Goal: Transaction & Acquisition: Purchase product/service

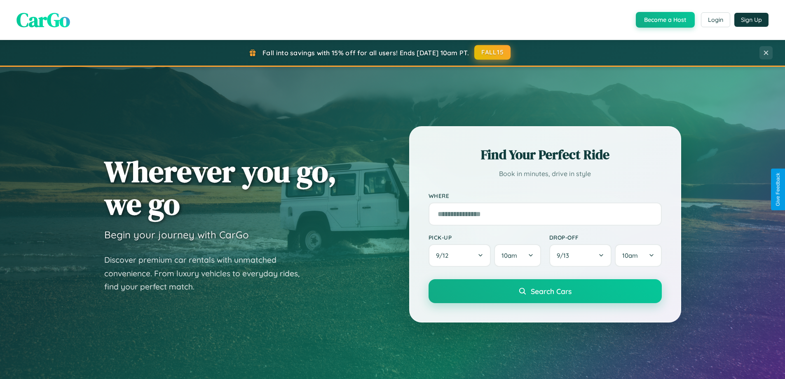
click at [493, 52] on button "FALL15" at bounding box center [492, 52] width 36 height 15
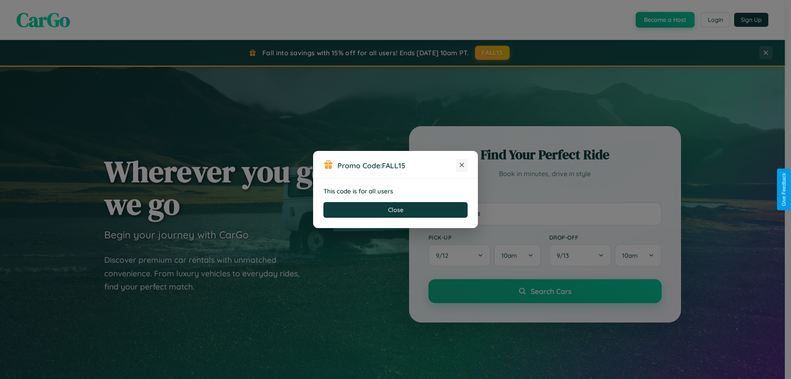
click at [462, 165] on icon at bounding box center [462, 165] width 8 height 8
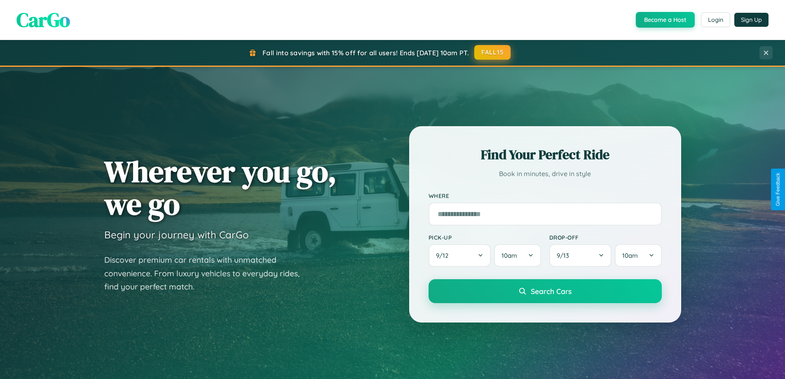
click at [493, 52] on button "FALL15" at bounding box center [492, 52] width 36 height 15
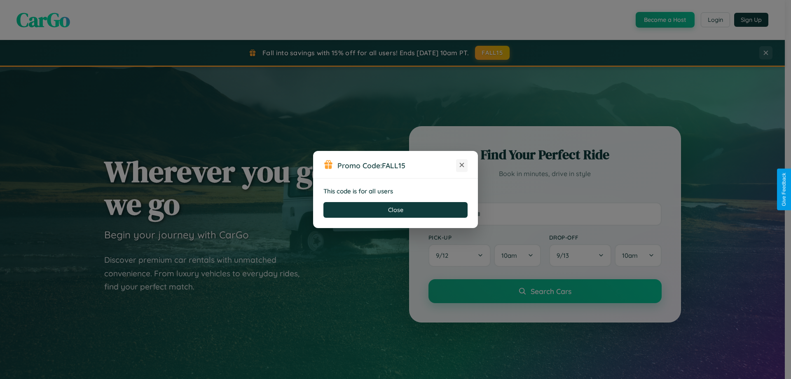
click at [462, 165] on icon at bounding box center [462, 165] width 8 height 8
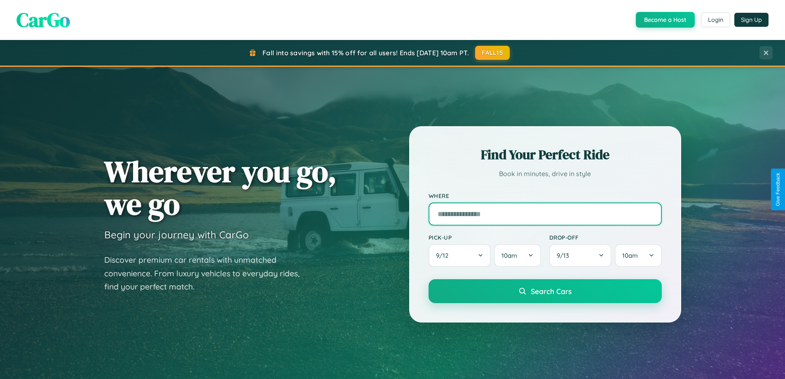
click at [545, 202] on input "text" at bounding box center [545, 213] width 233 height 23
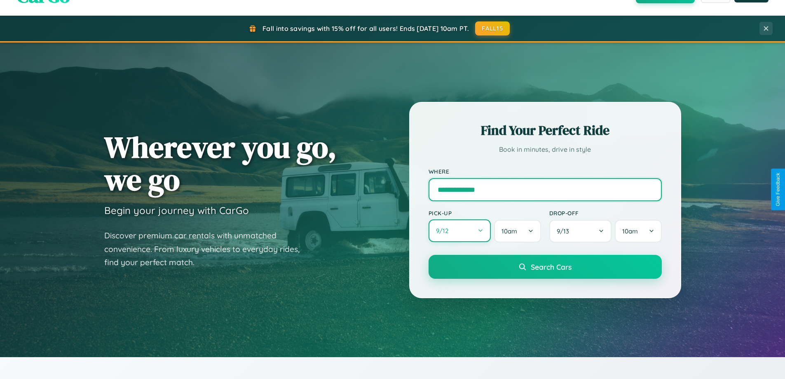
type input "**********"
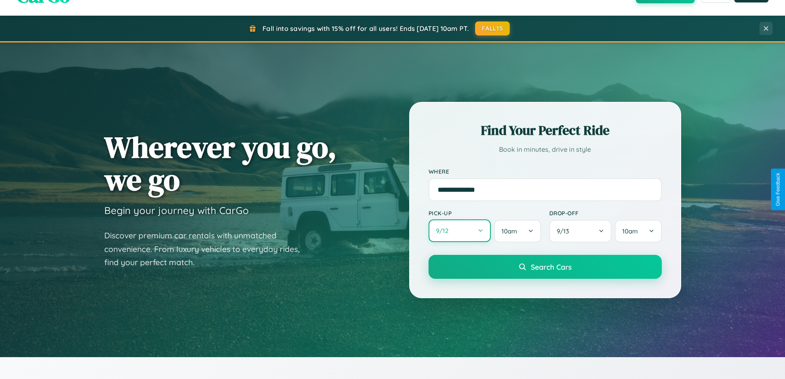
click at [459, 231] on button "9 / 12" at bounding box center [460, 230] width 63 height 23
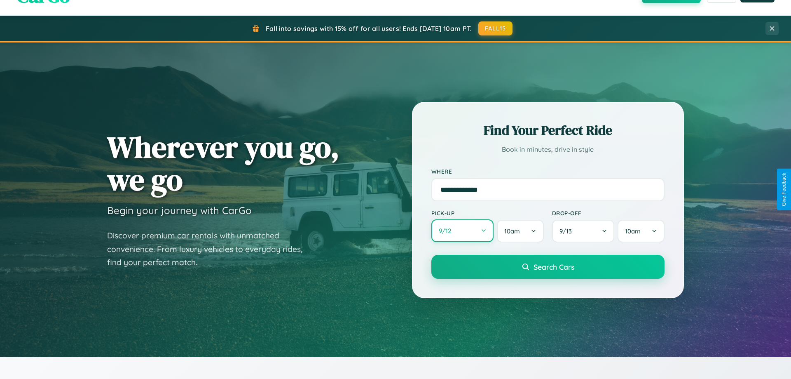
select select "*"
select select "****"
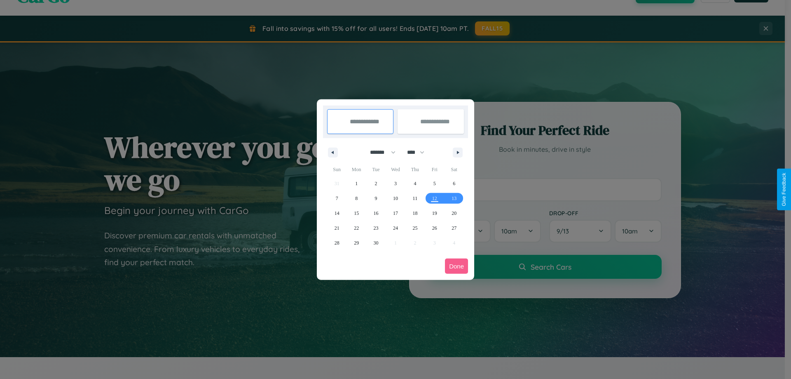
drag, startPoint x: 379, startPoint y: 152, endPoint x: 396, endPoint y: 165, distance: 21.1
click at [379, 152] on select "******* ******** ***** ***** *** **** **** ****** ********* ******* ******** **…" at bounding box center [381, 152] width 35 height 14
select select "*"
click at [337, 198] on span "5" at bounding box center [337, 198] width 2 height 15
type input "**********"
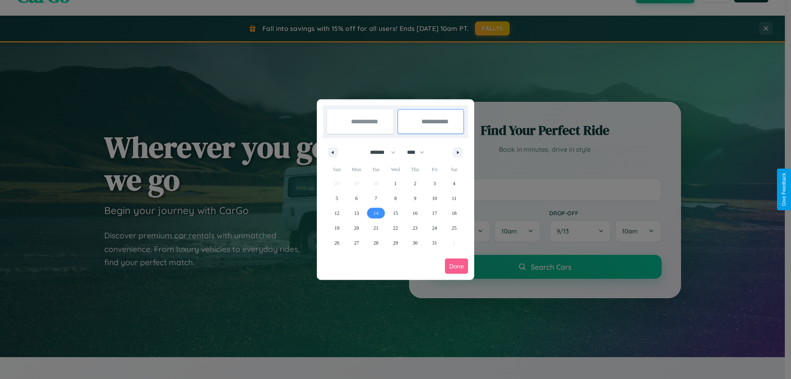
click at [376, 213] on span "14" at bounding box center [376, 213] width 5 height 15
type input "**********"
click at [457, 266] on button "Done" at bounding box center [456, 265] width 23 height 15
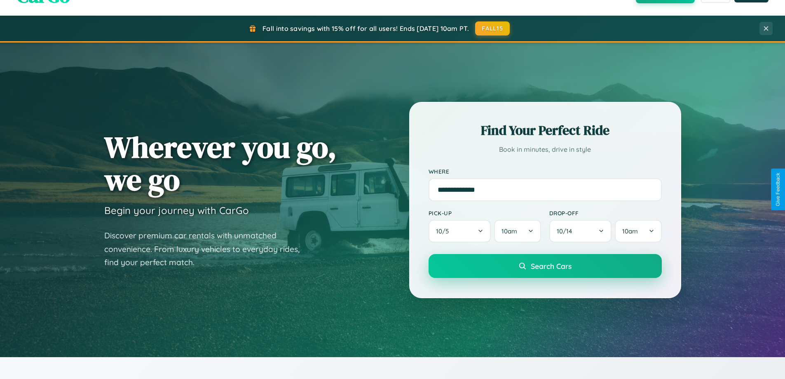
click at [545, 267] on span "Search Cars" at bounding box center [551, 265] width 41 height 9
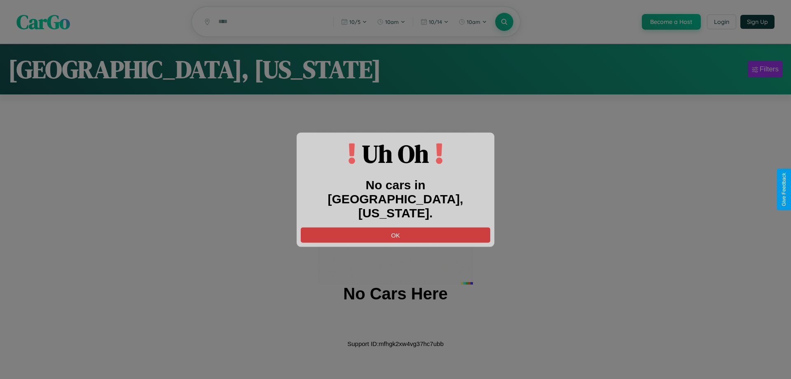
click at [396, 227] on button "OK" at bounding box center [396, 234] width 190 height 15
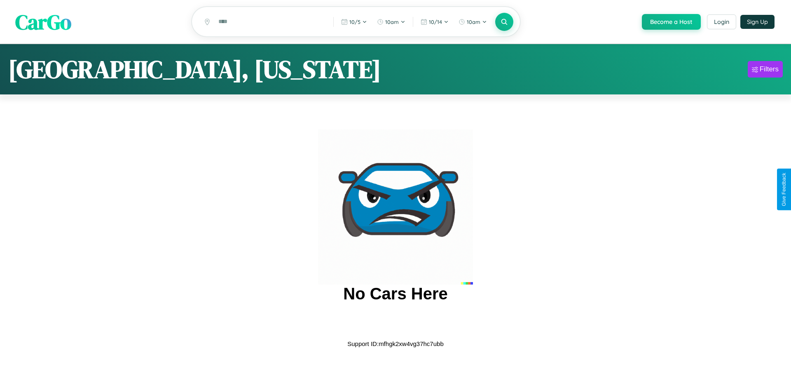
click at [43, 22] on span "CarGo" at bounding box center [43, 21] width 56 height 28
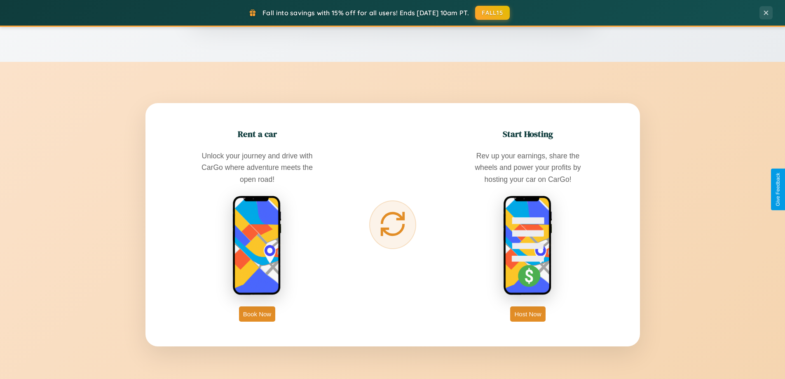
scroll to position [1324, 0]
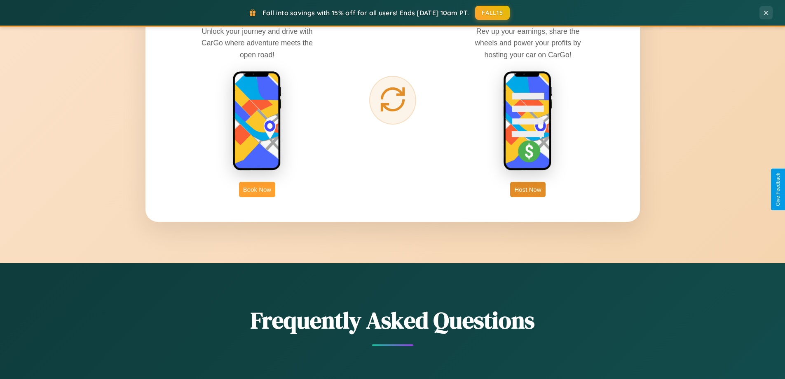
click at [257, 189] on button "Book Now" at bounding box center [257, 189] width 36 height 15
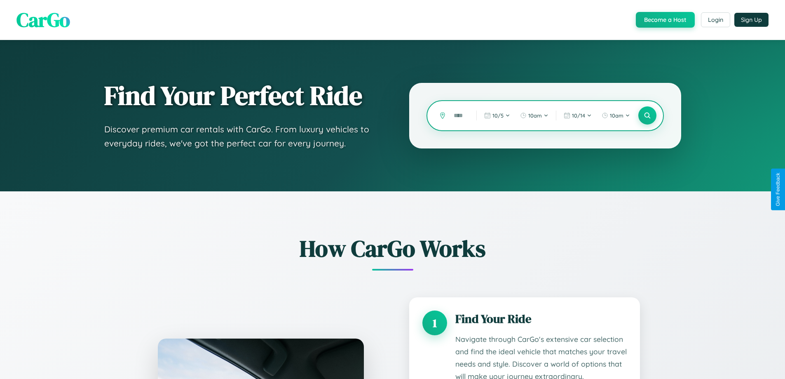
click at [459, 115] on input "text" at bounding box center [459, 115] width 19 height 14
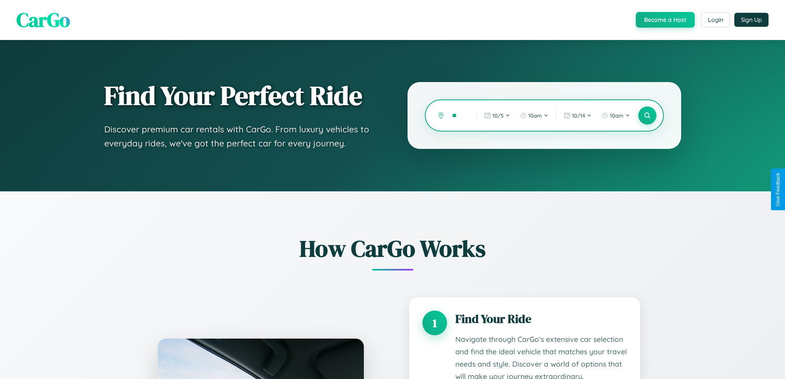
type input "*"
type input "******"
click at [647, 115] on icon at bounding box center [647, 116] width 8 height 8
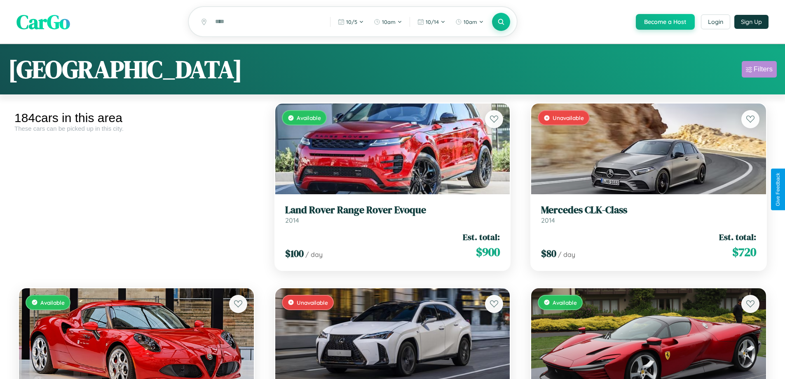
click at [759, 70] on div "Filters" at bounding box center [763, 69] width 19 height 8
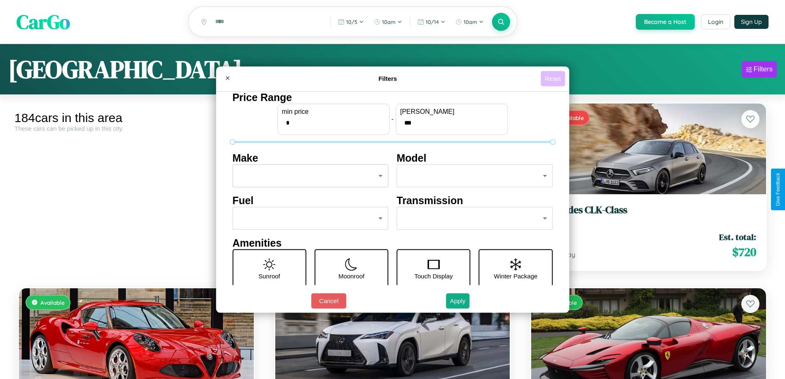
click at [554, 78] on button "Reset" at bounding box center [553, 78] width 24 height 15
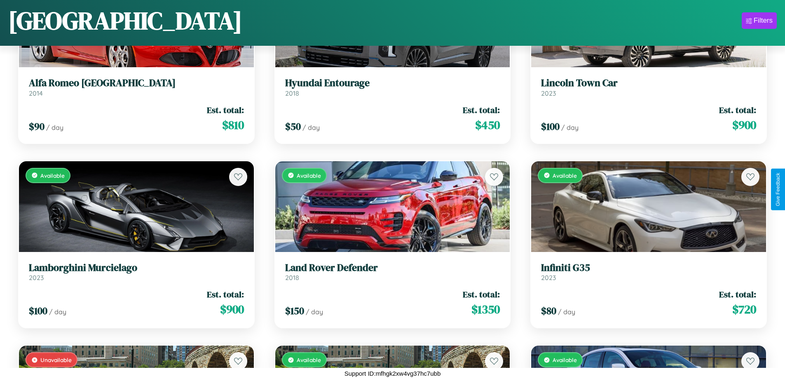
scroll to position [485, 0]
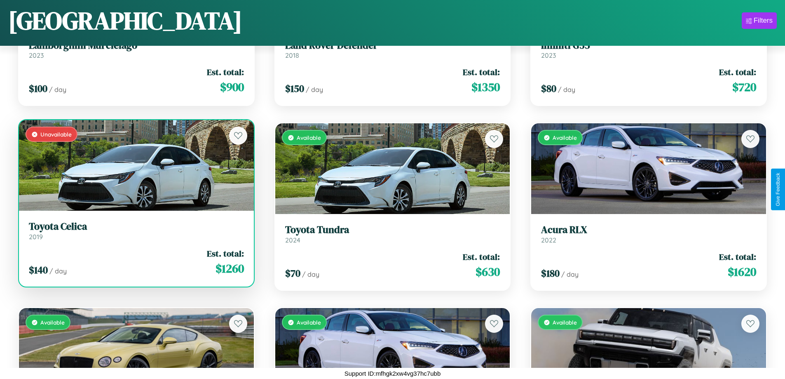
click at [135, 234] on link "Toyota Celica 2019" at bounding box center [136, 230] width 215 height 20
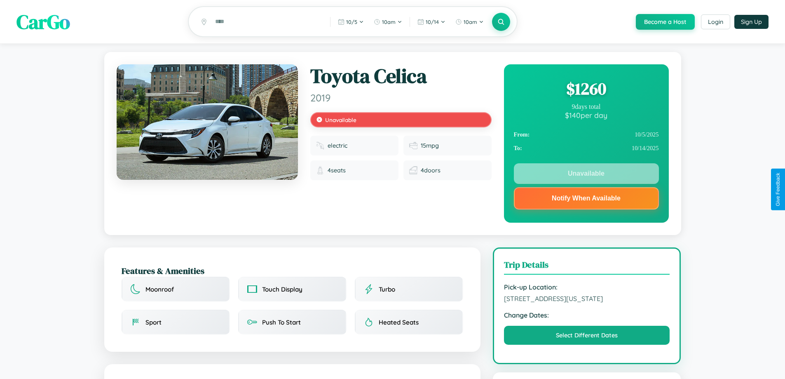
scroll to position [239, 0]
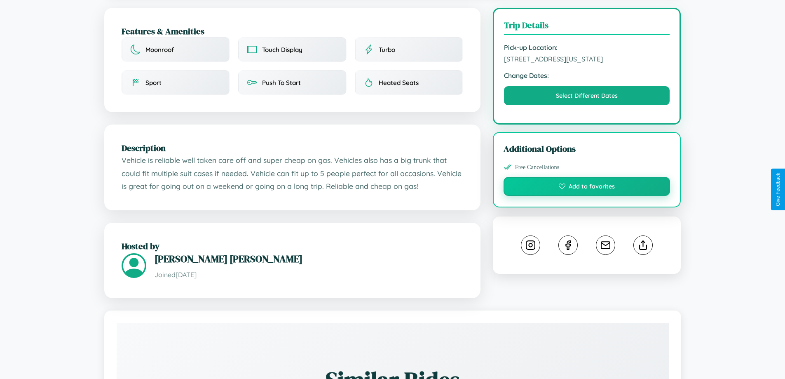
click at [587, 187] on button "Add to favorites" at bounding box center [587, 186] width 167 height 19
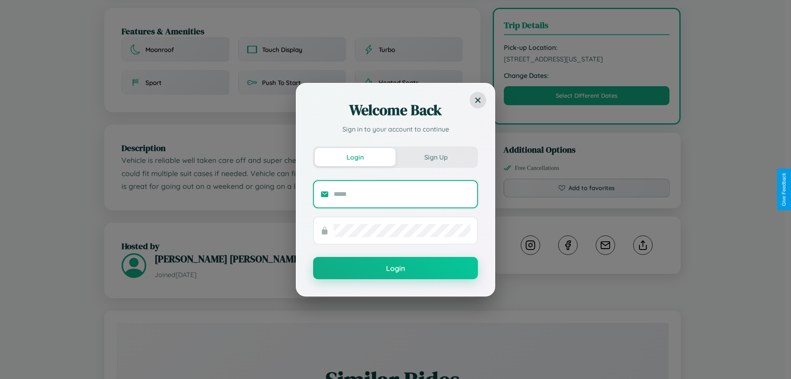
click at [402, 194] on input "text" at bounding box center [402, 193] width 137 height 13
type input "**********"
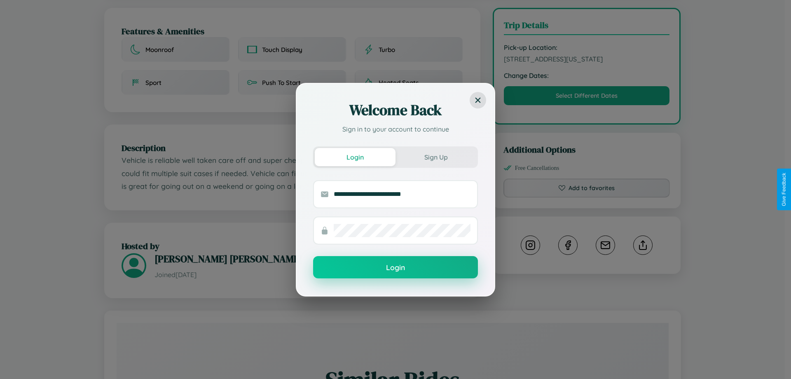
click at [396, 267] on button "Login" at bounding box center [395, 267] width 165 height 22
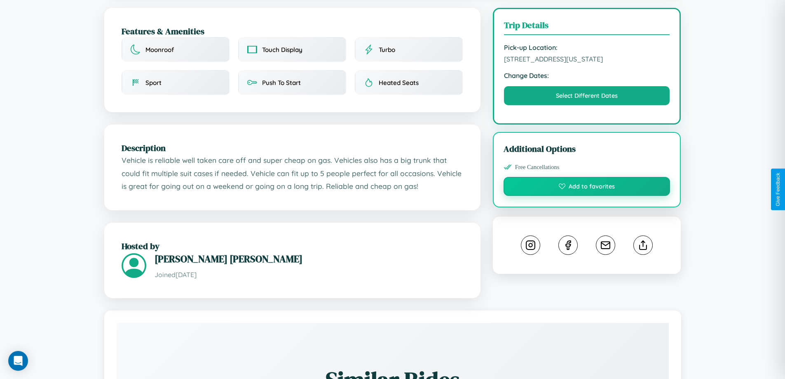
click at [587, 188] on button "Add to favorites" at bounding box center [587, 186] width 167 height 19
